Goal: Transaction & Acquisition: Book appointment/travel/reservation

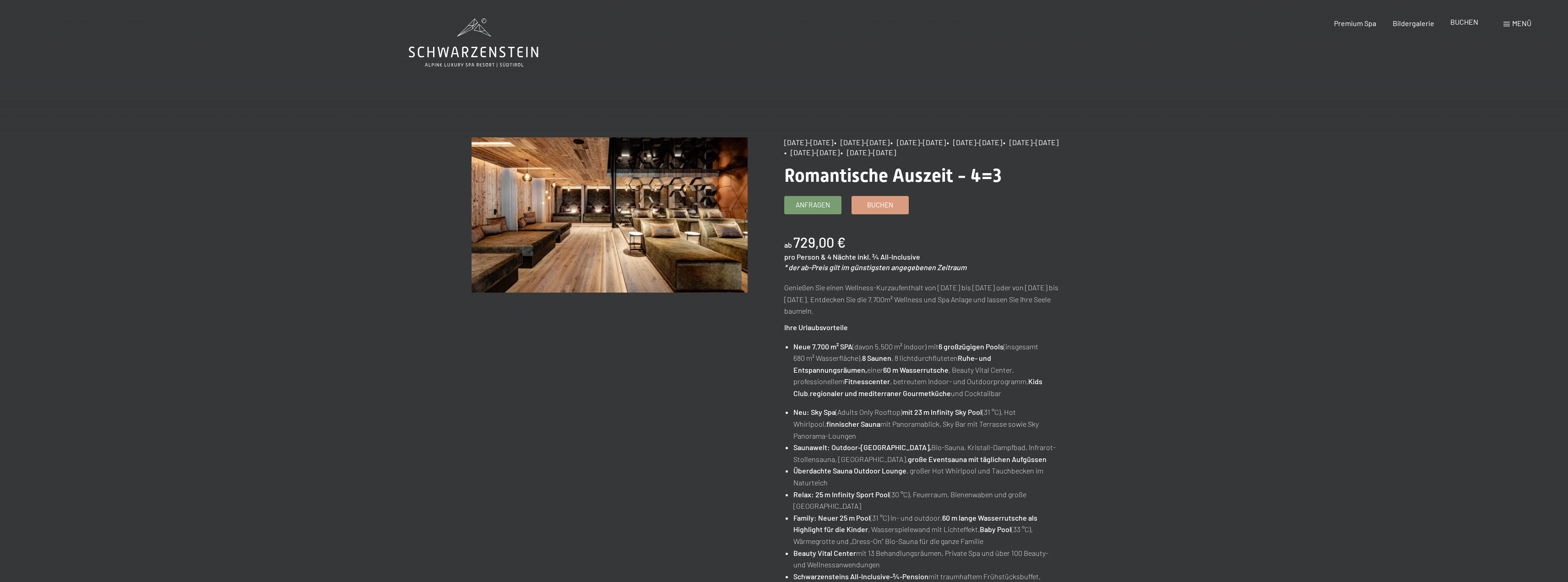
click at [1454, 25] on span "BUCHEN" at bounding box center [1464, 22] width 28 height 8
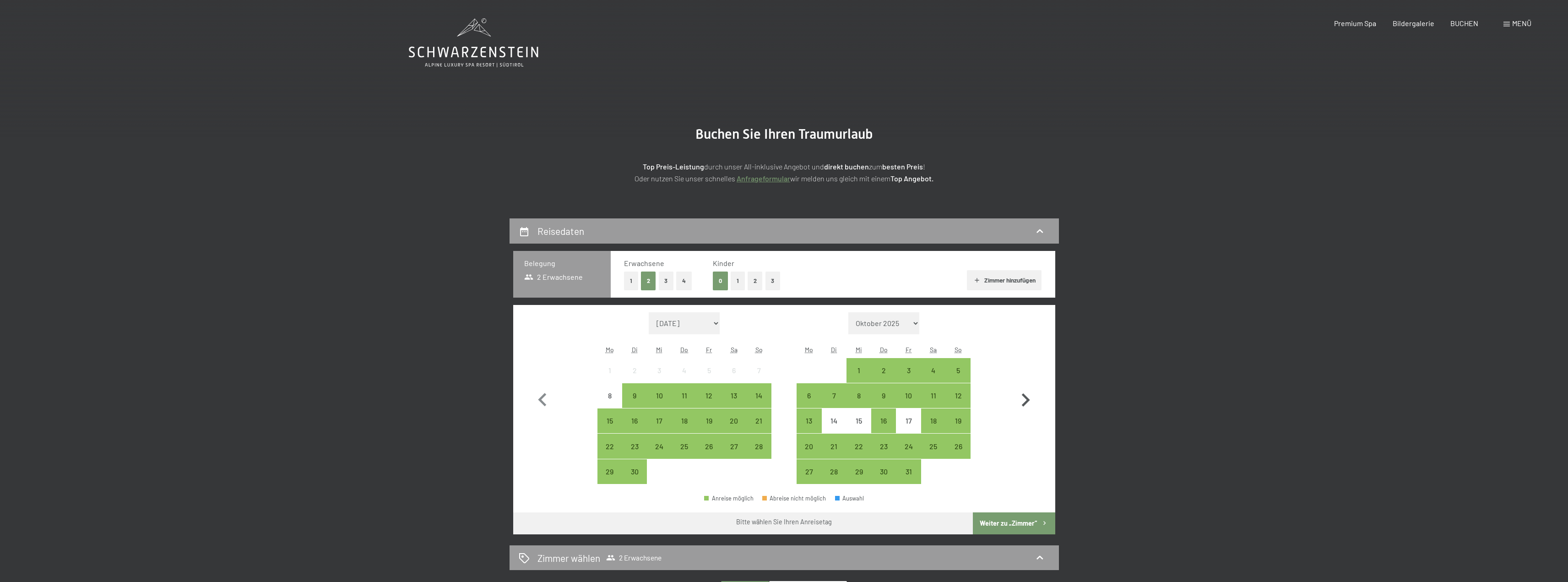
click at [1026, 400] on icon "button" at bounding box center [1025, 400] width 27 height 27
select select "2025-10-01"
select select "2025-11-01"
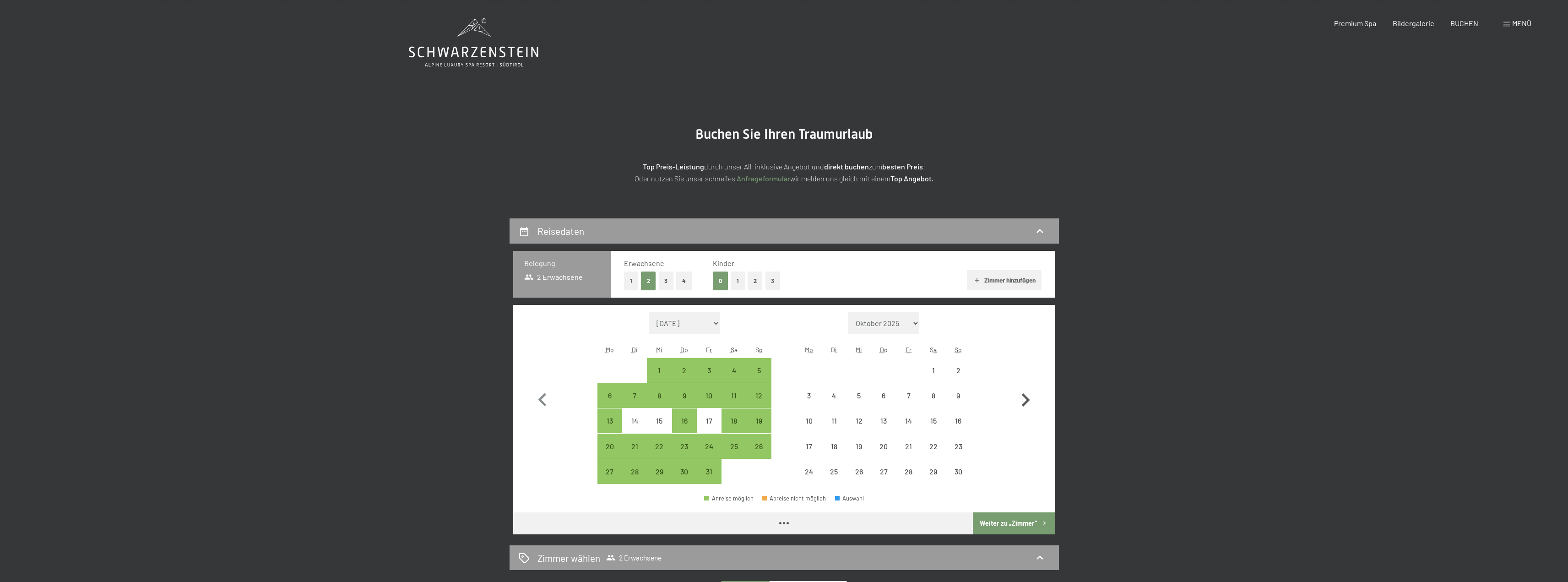
select select "2025-10-01"
select select "2025-11-01"
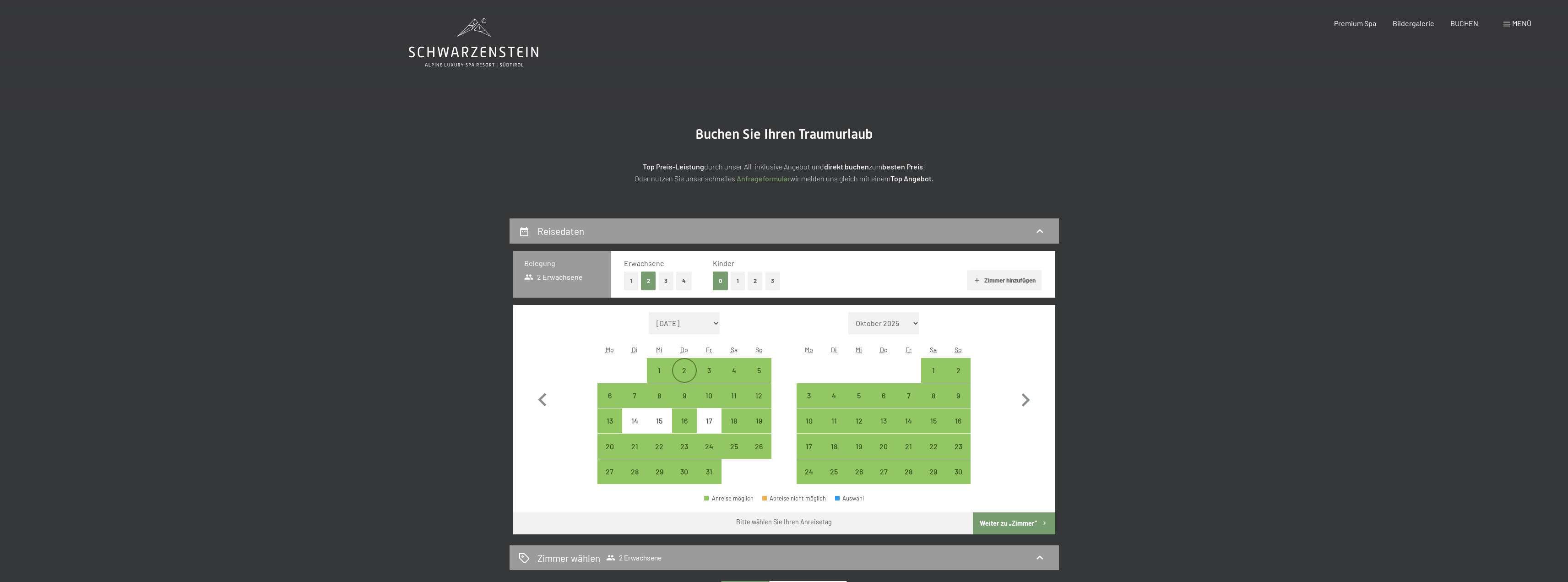
click at [684, 376] on div "2" at bounding box center [684, 377] width 22 height 22
select select "2025-10-01"
select select "2025-11-01"
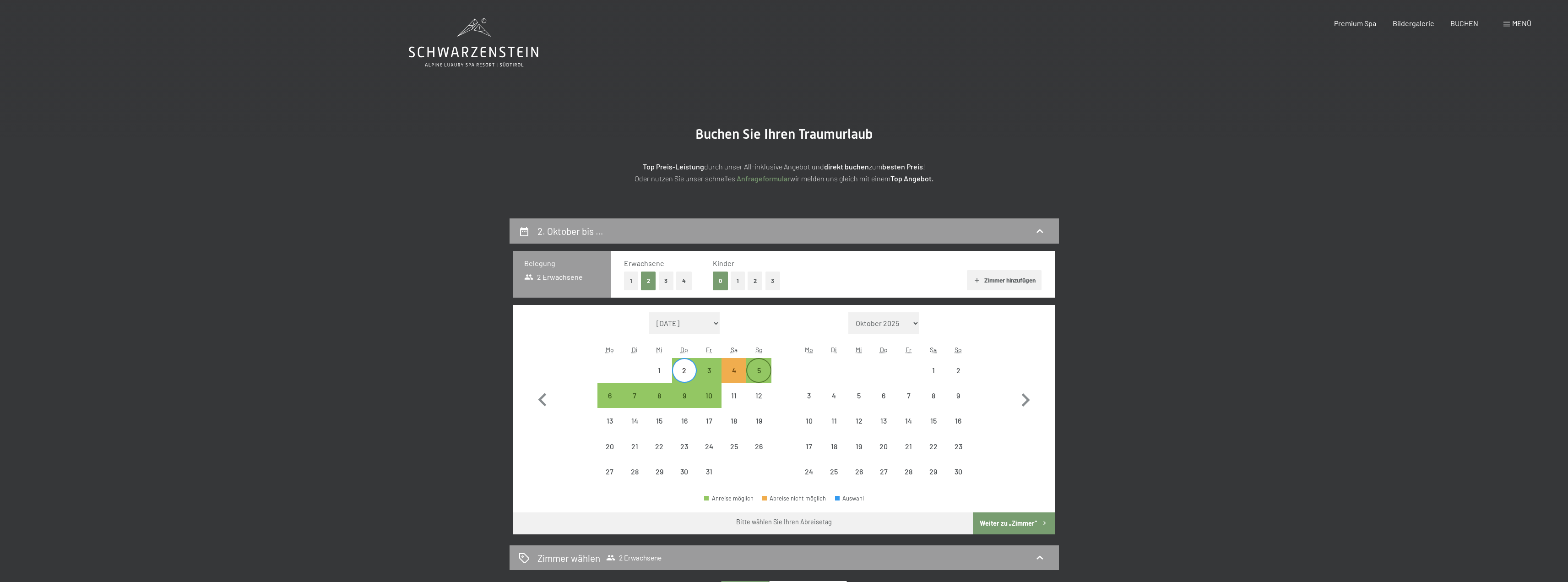
click at [754, 373] on div "5" at bounding box center [758, 377] width 22 height 22
select select "2025-10-01"
select select "2025-11-01"
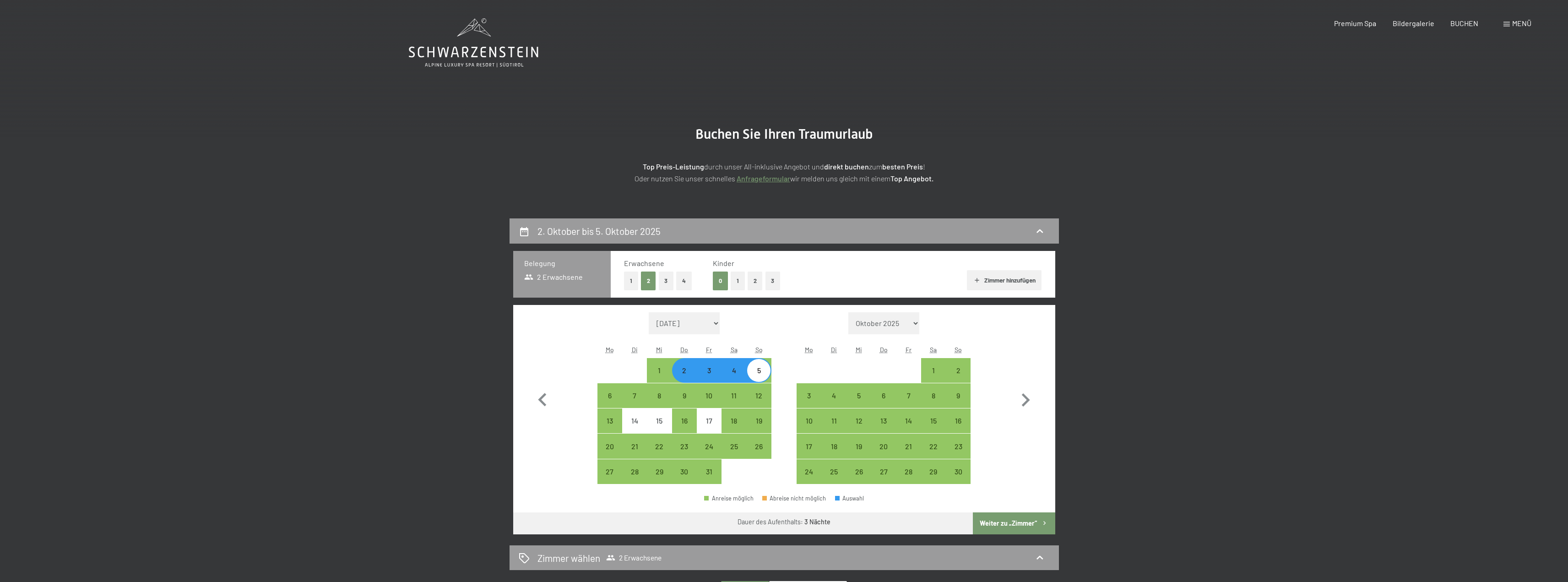
click at [1013, 525] on button "Weiter zu „Zimmer“" at bounding box center [1013, 523] width 82 height 22
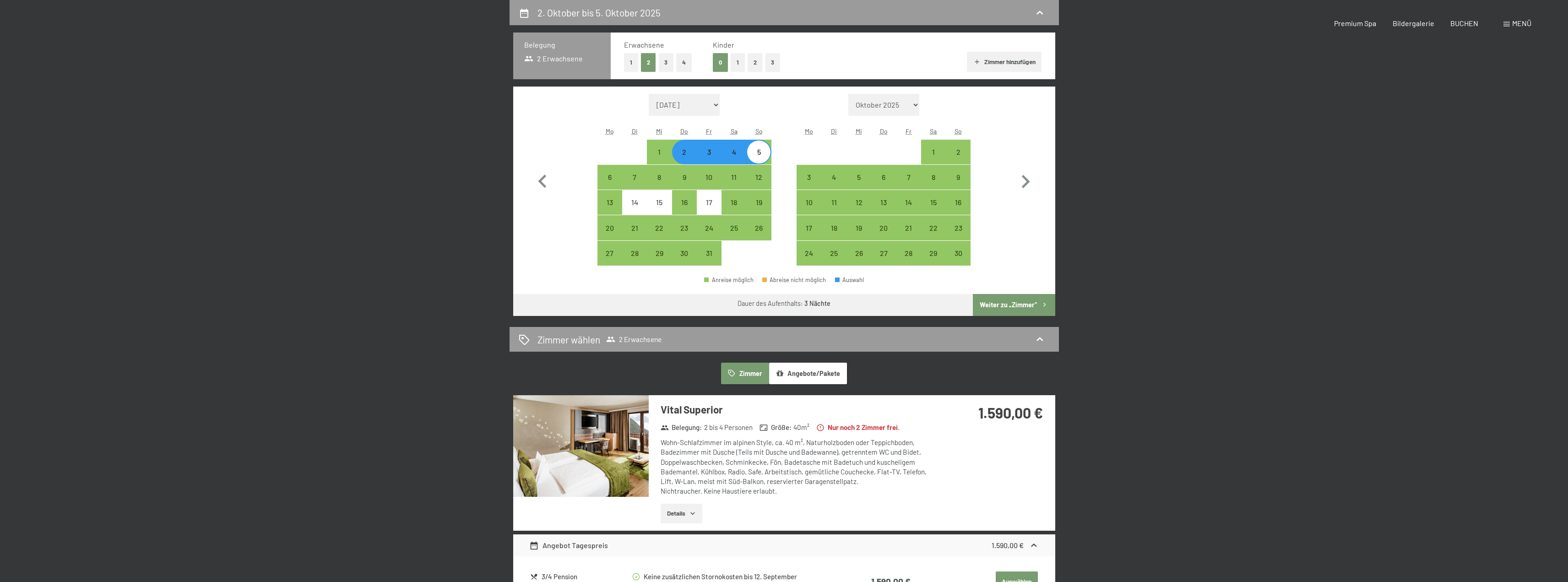
select select "2025-10-01"
select select "2025-11-01"
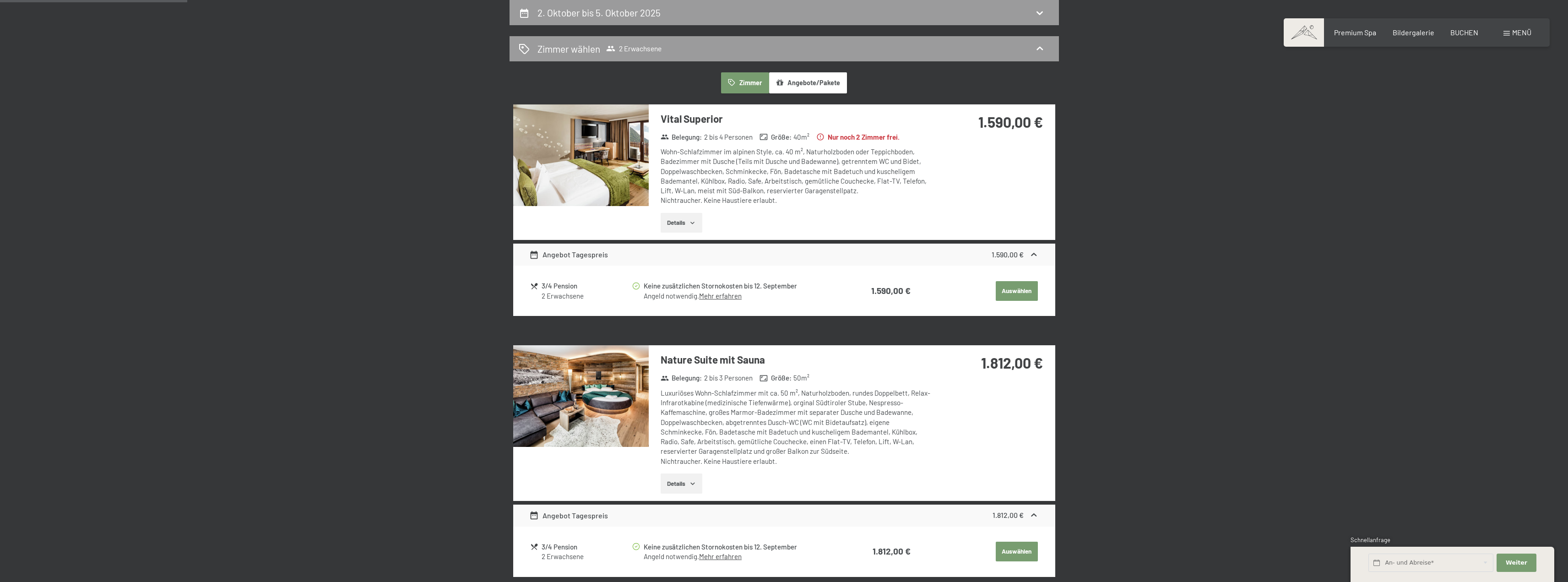
click at [694, 220] on icon "button" at bounding box center [692, 222] width 7 height 7
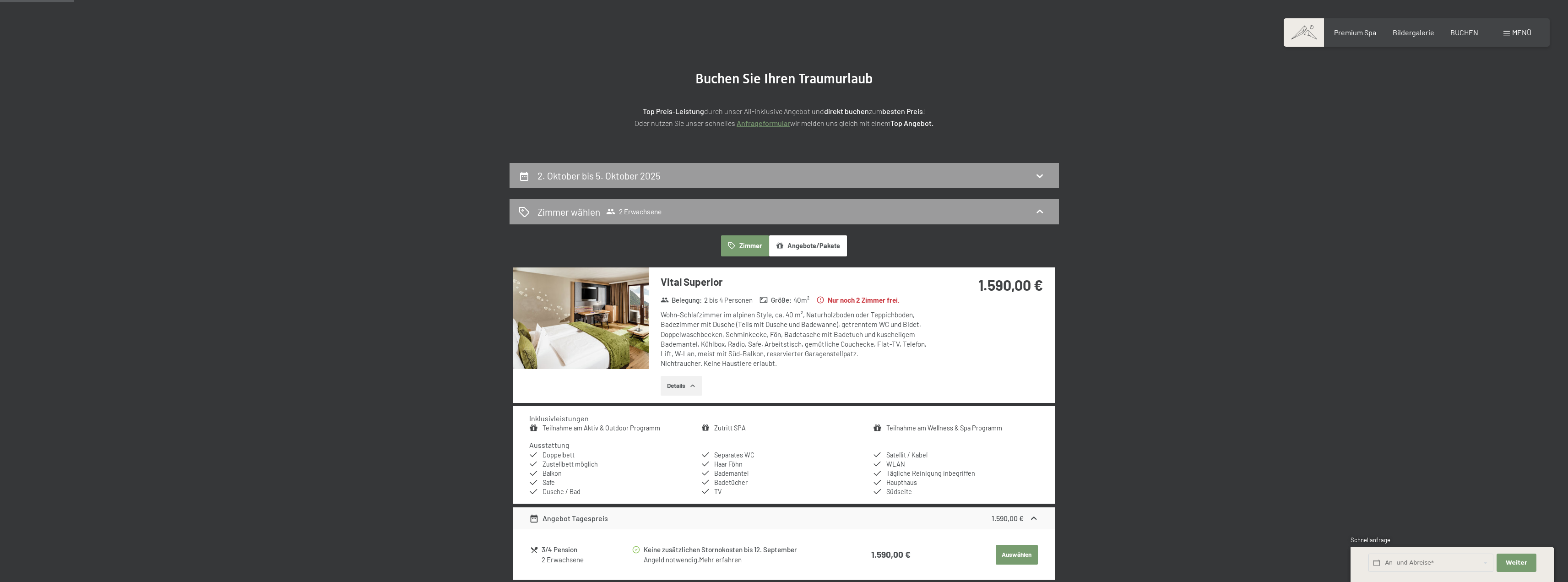
scroll to position [0, 0]
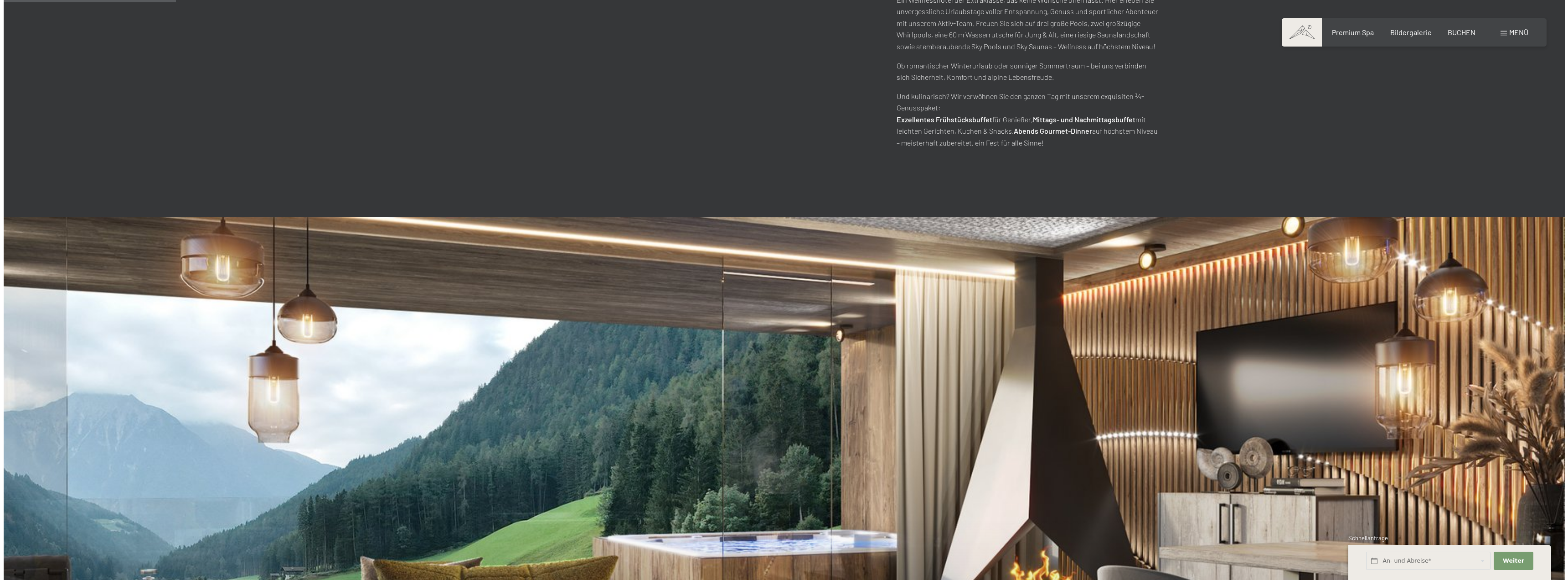
scroll to position [729, 0]
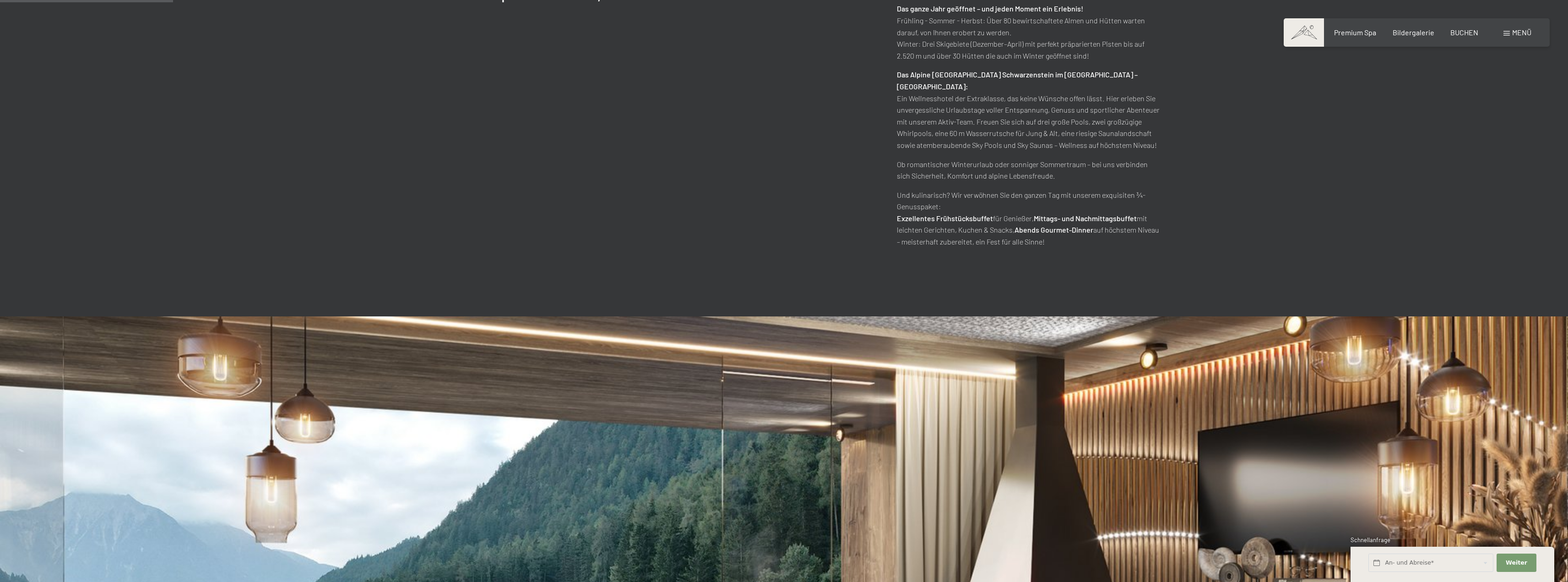
click at [1510, 30] on div "Menü" at bounding box center [1517, 32] width 28 height 10
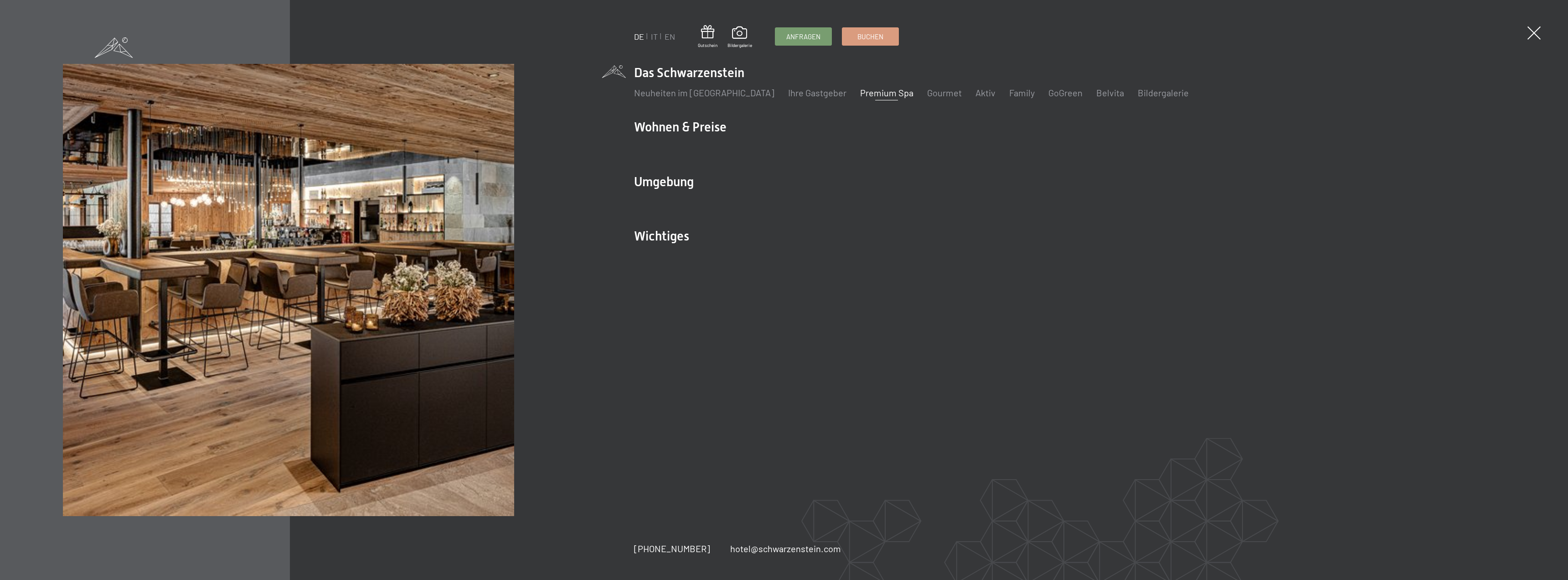
click at [864, 90] on link "Premium Spa" at bounding box center [886, 92] width 53 height 11
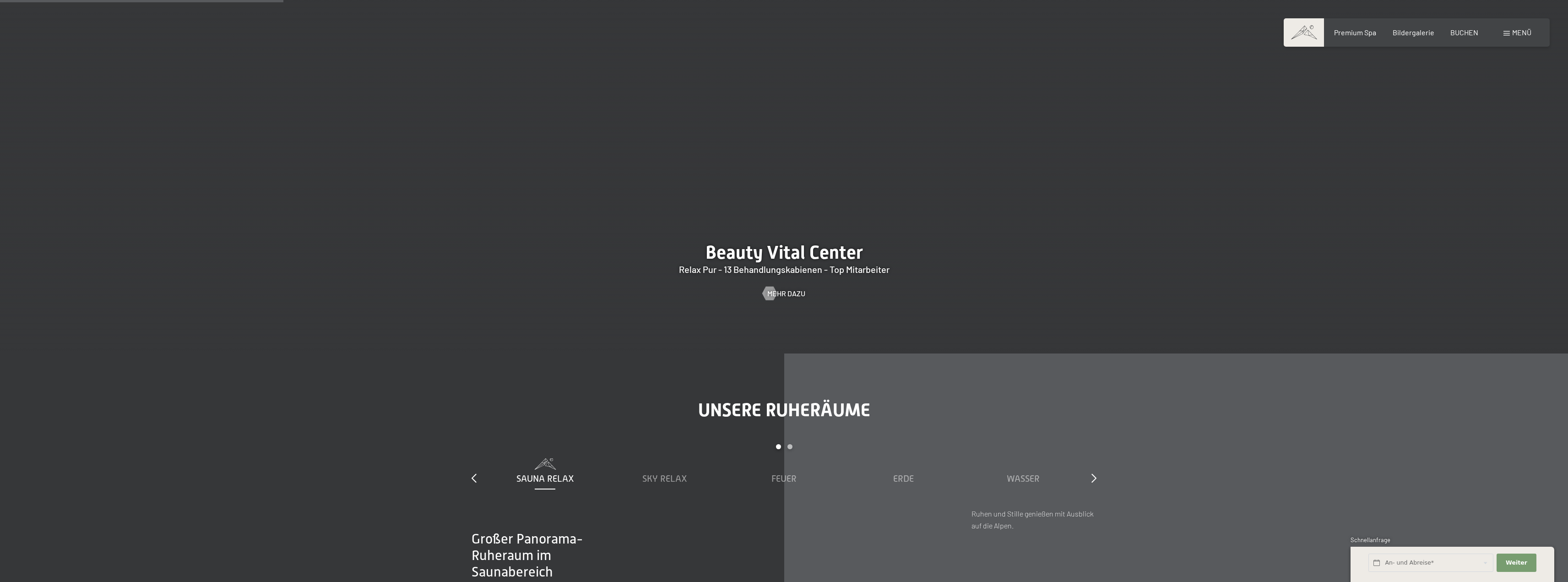
scroll to position [1694, 0]
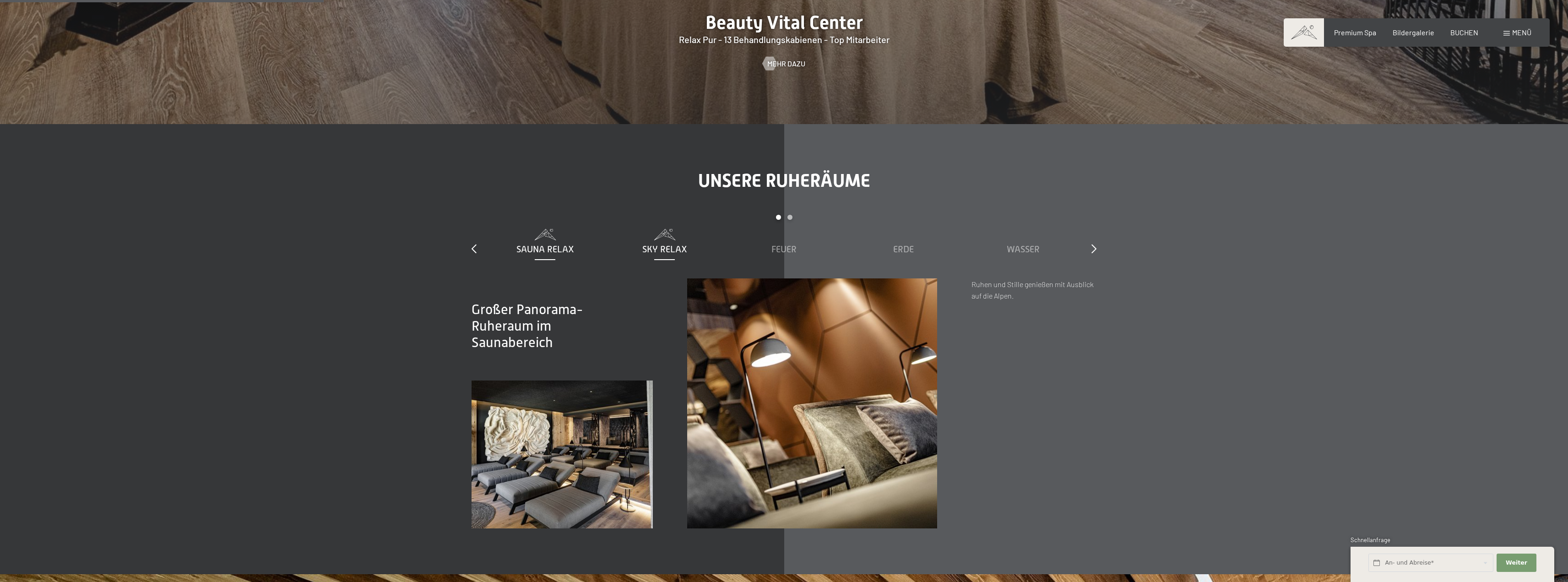
click at [665, 252] on span "Sky Relax" at bounding box center [665, 249] width 45 height 10
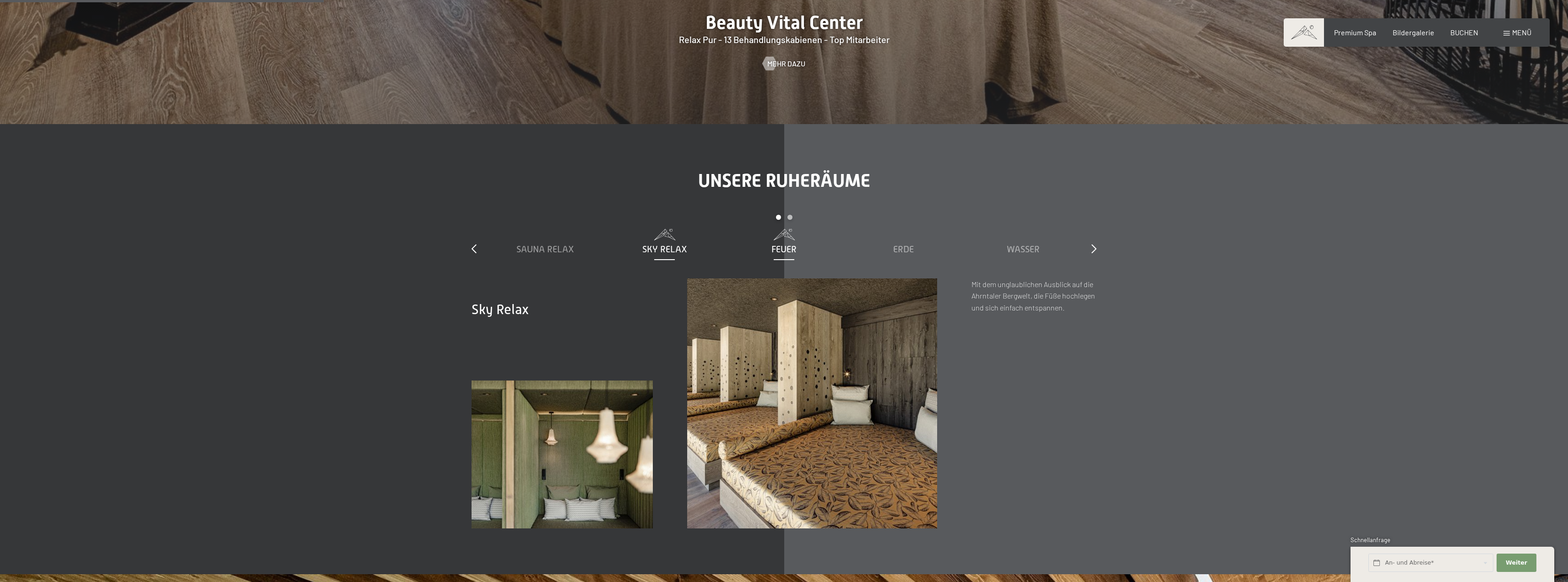
click at [770, 251] on div "Feuer" at bounding box center [784, 248] width 110 height 12
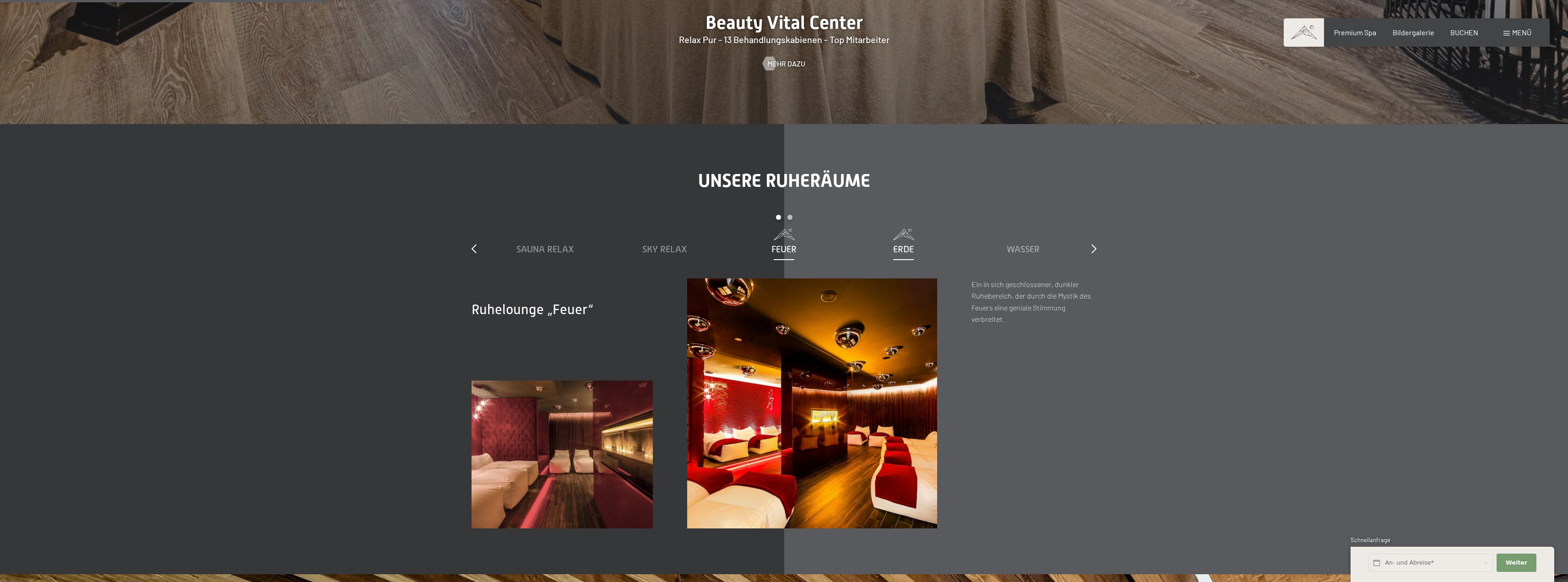
click at [894, 249] on span "Erde" at bounding box center [903, 249] width 21 height 10
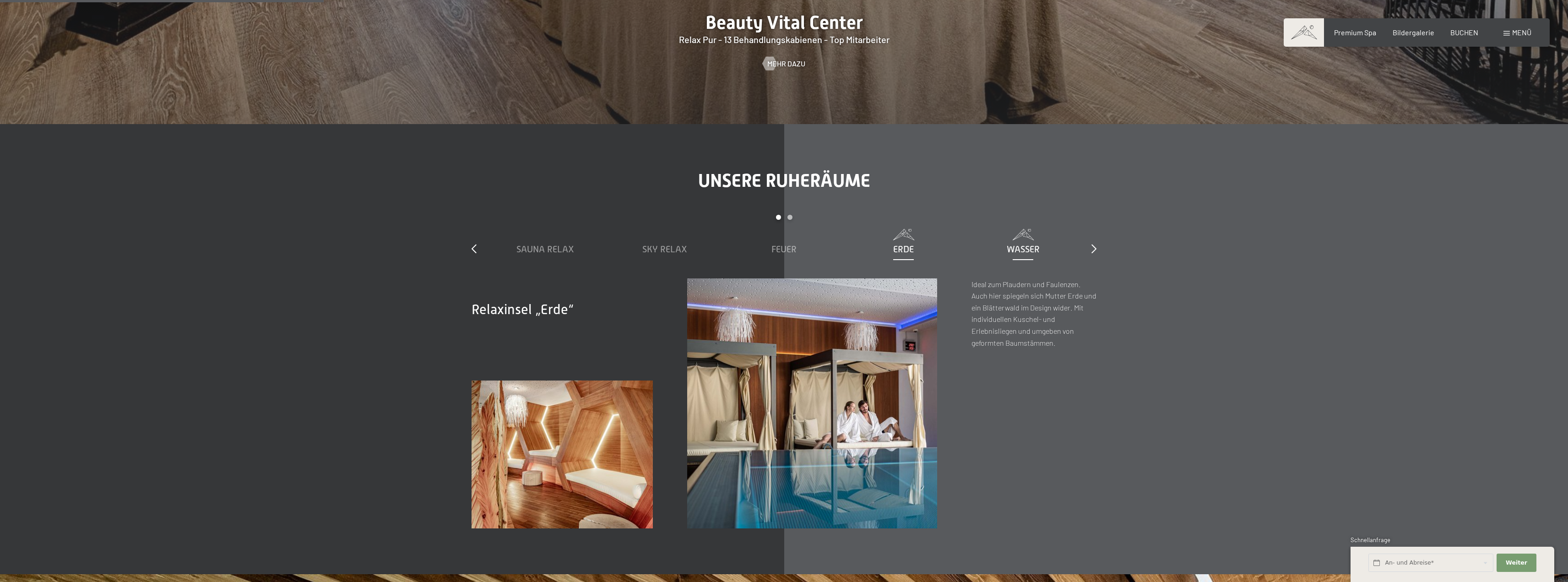
click at [1003, 247] on div "Wasser" at bounding box center [1023, 248] width 110 height 12
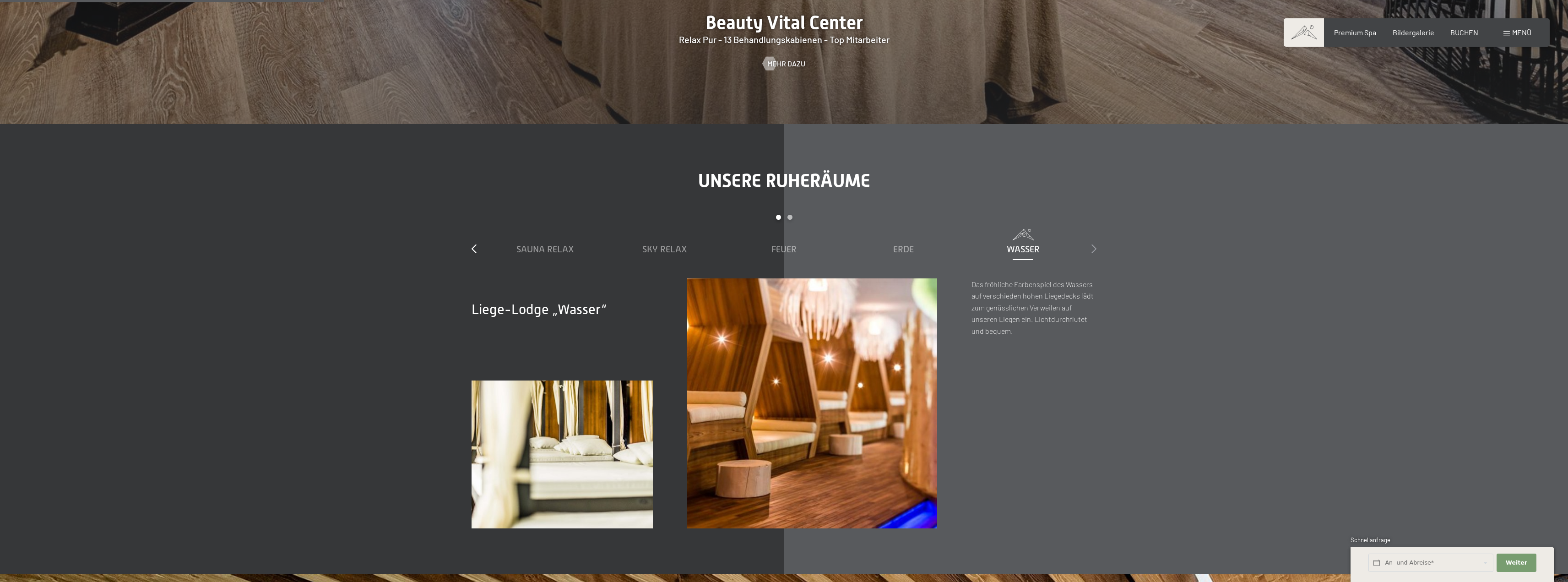
click at [1096, 251] on icon at bounding box center [1093, 248] width 5 height 9
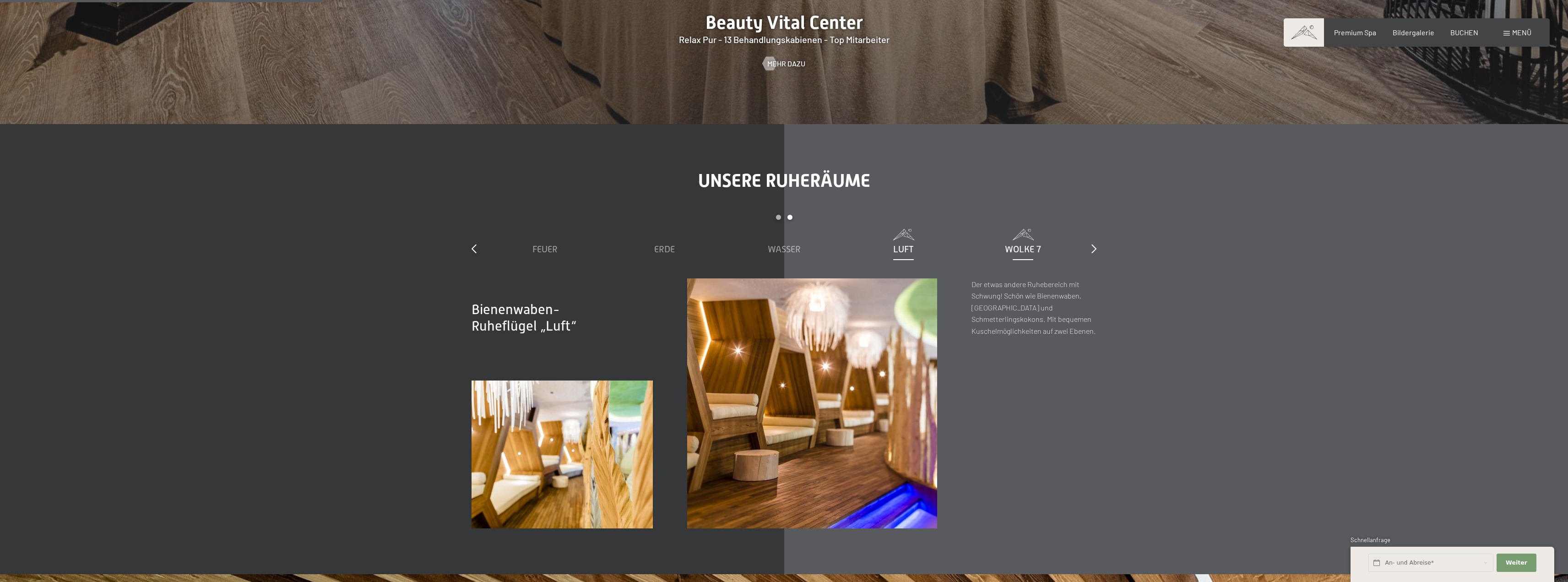
click at [1026, 247] on span "Wolke 7" at bounding box center [1023, 249] width 36 height 10
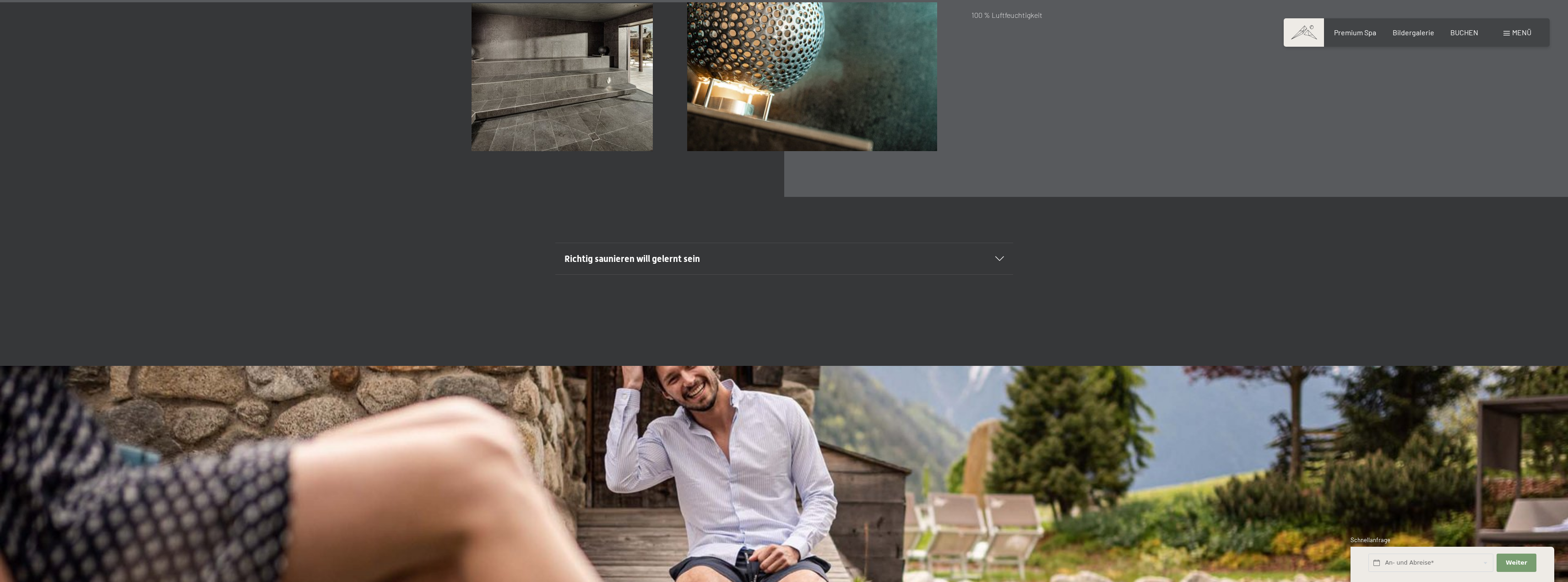
scroll to position [4577, 0]
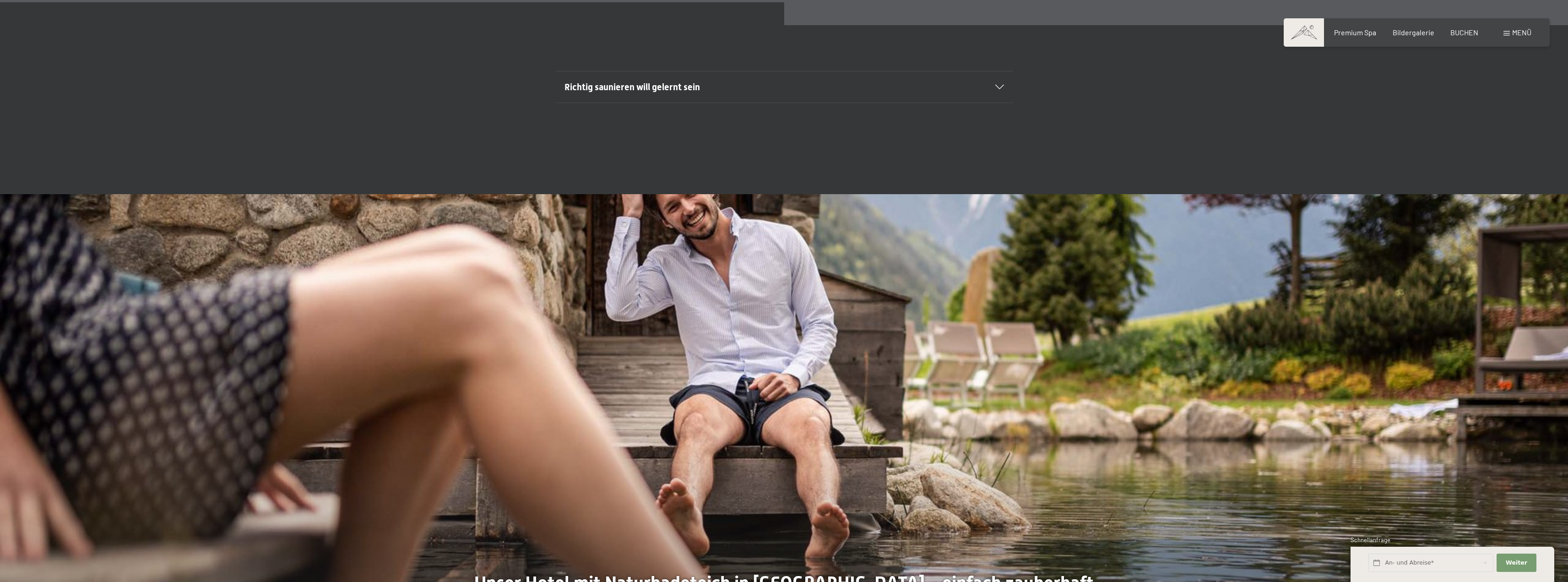
click at [993, 90] on div "Richtig saunieren will gelernt sein" at bounding box center [784, 87] width 440 height 31
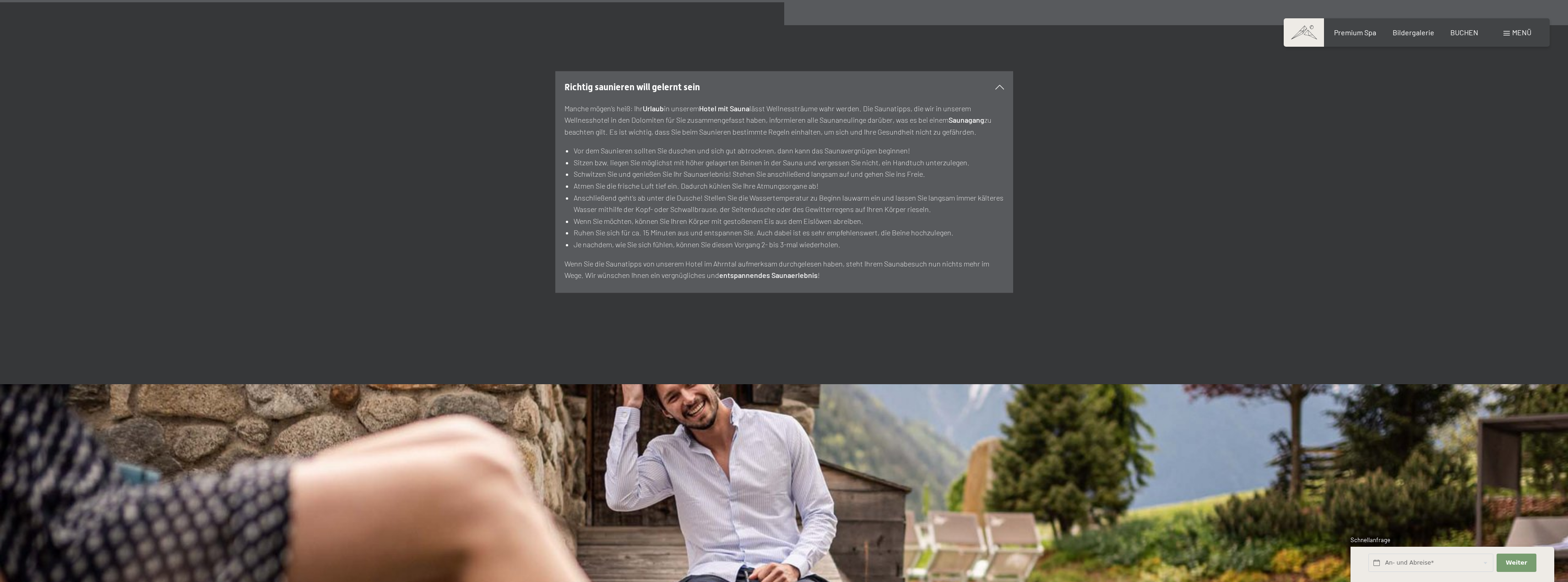
click at [993, 90] on div "Richtig saunieren will gelernt sein" at bounding box center [784, 87] width 440 height 31
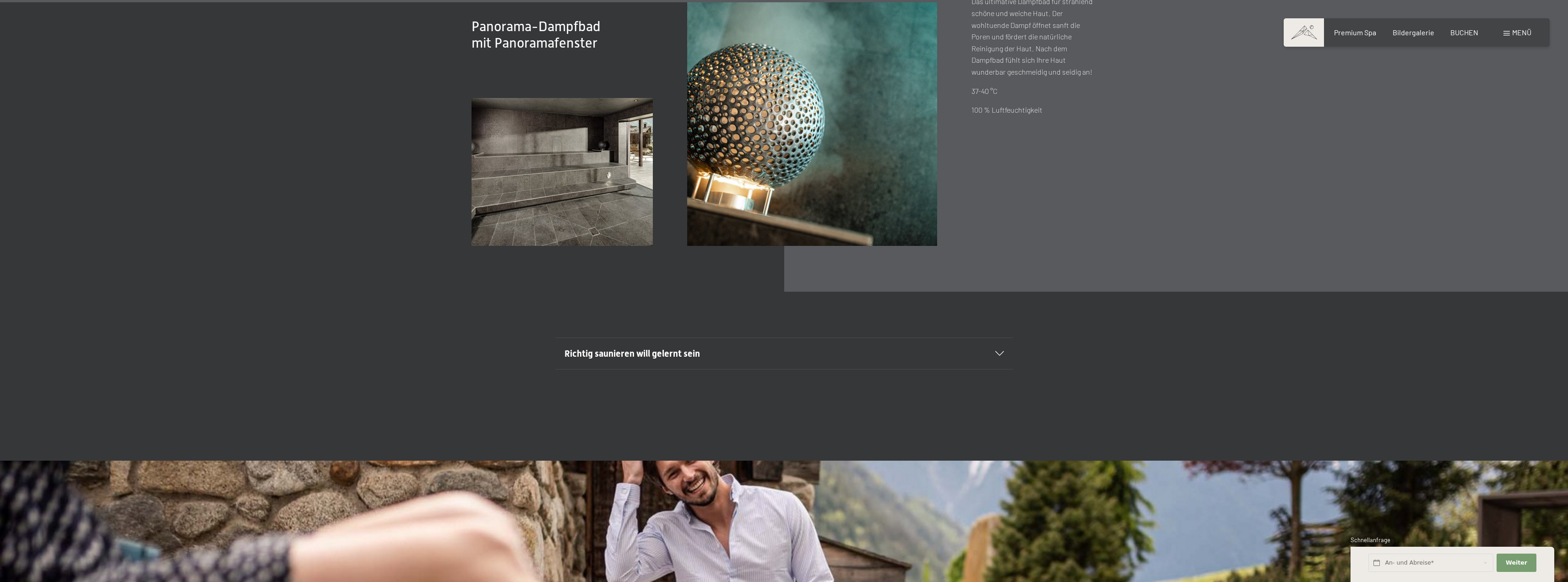
scroll to position [4302, 0]
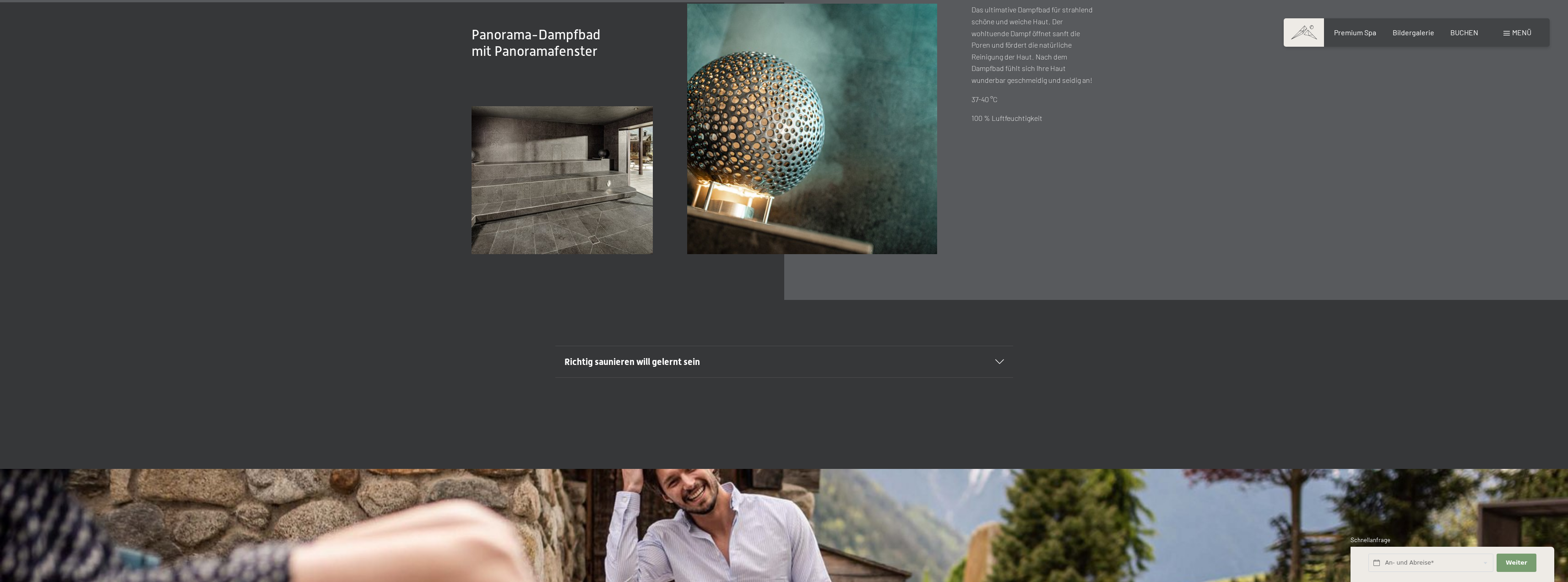
click at [1511, 37] on div "Menü" at bounding box center [1517, 32] width 28 height 10
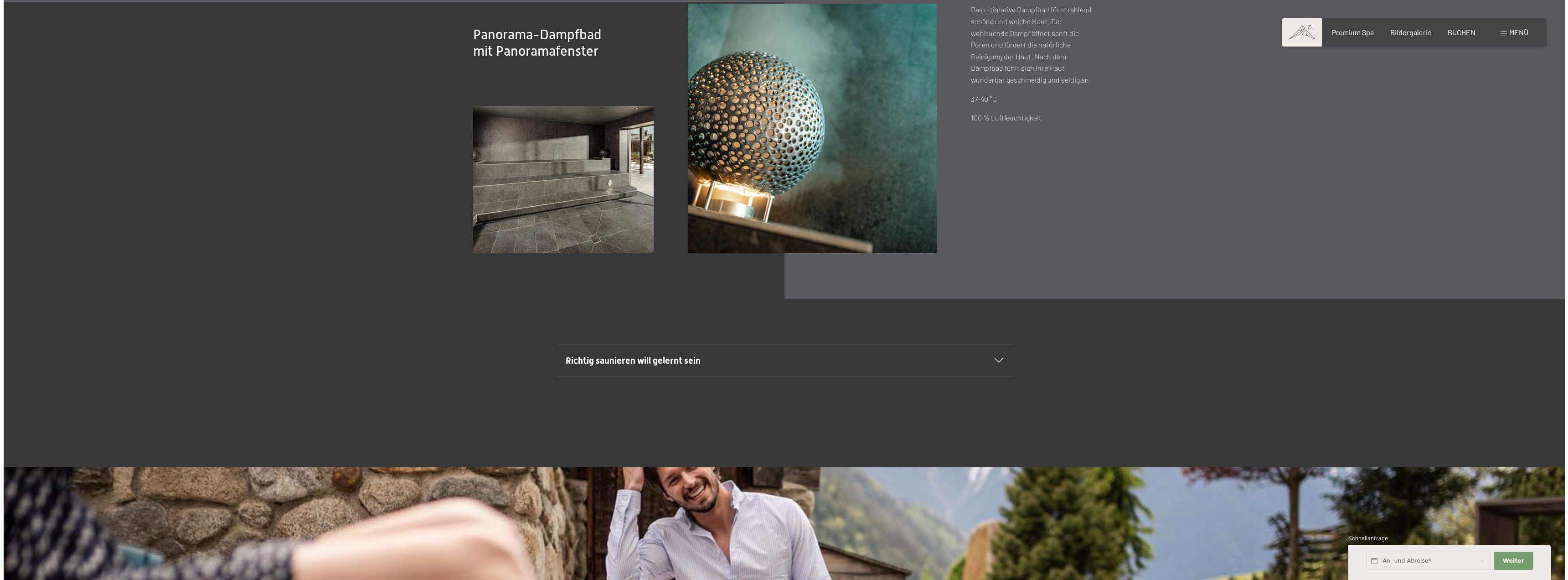
scroll to position [4294, 0]
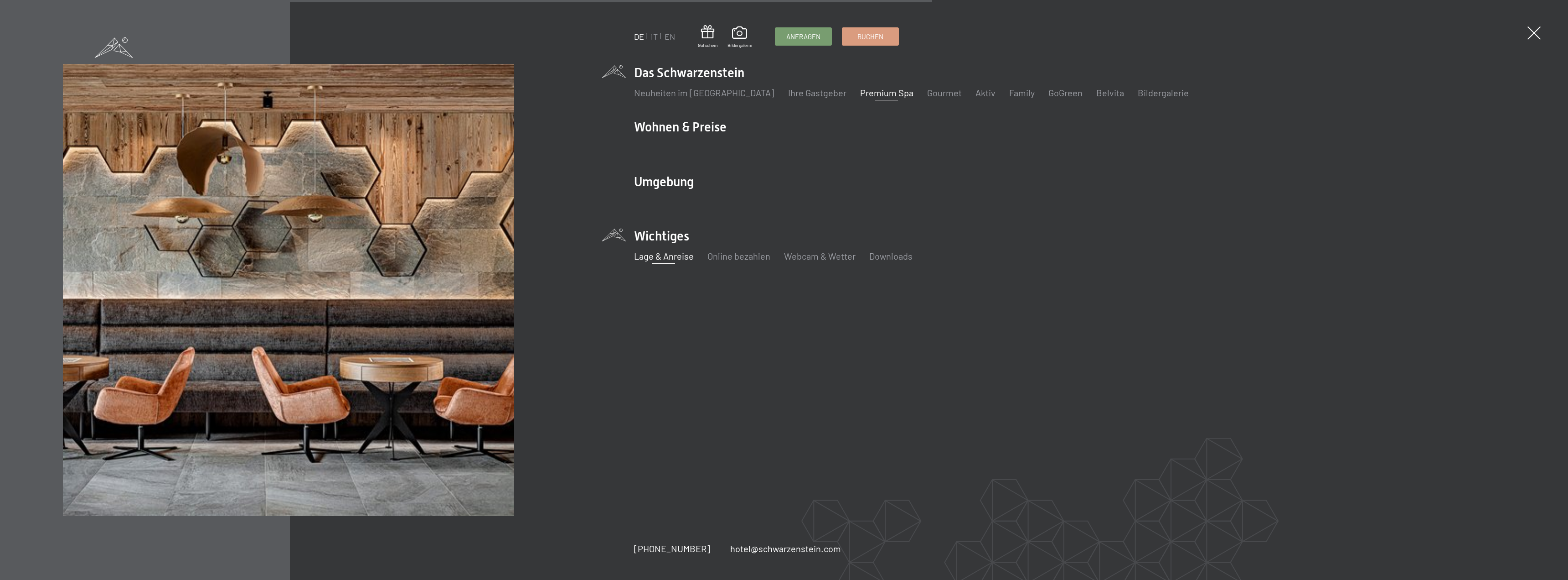
click at [655, 255] on link "Lage & Anreise" at bounding box center [664, 256] width 60 height 11
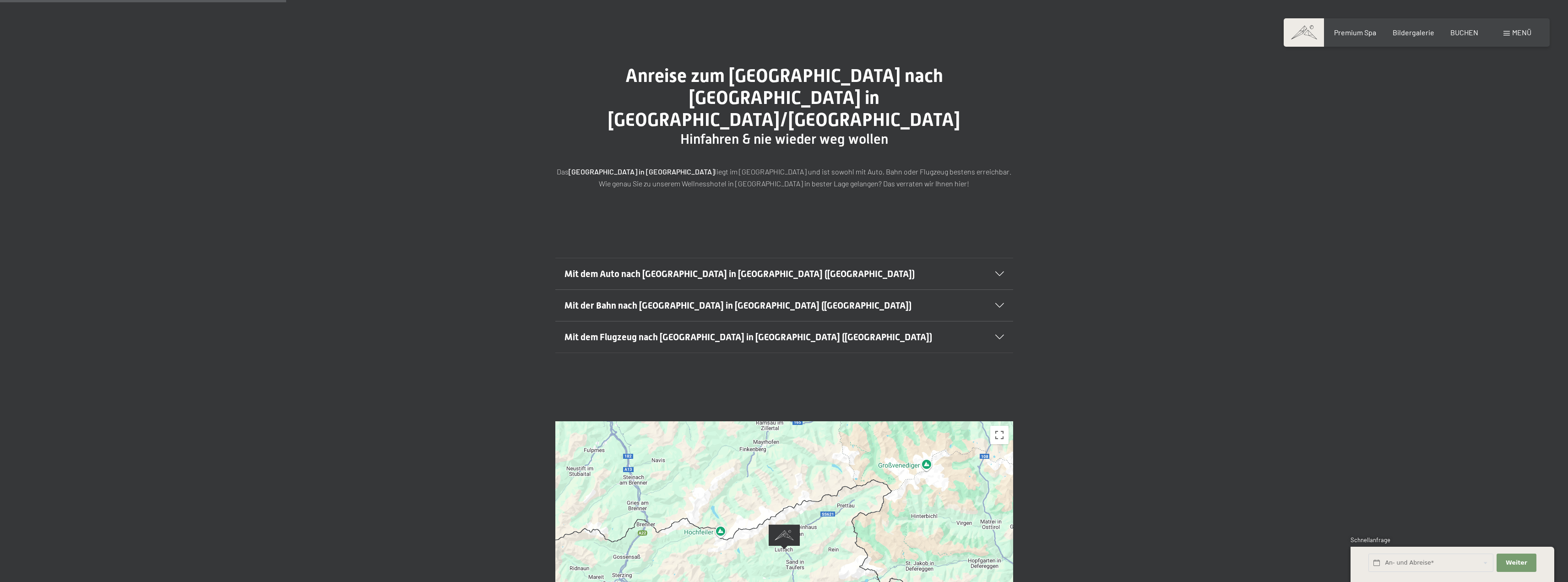
scroll to position [46, 0]
